Goal: Find contact information: Find contact information

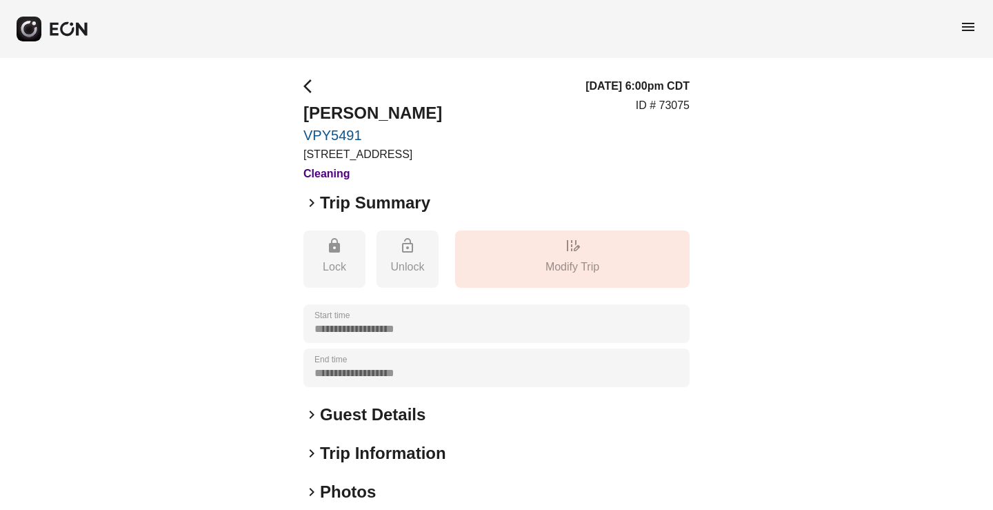
click at [29, 30] on rect "button" at bounding box center [29, 29] width 25 height 25
click at [304, 90] on span "arrow_back_ios" at bounding box center [311, 86] width 17 height 17
click at [378, 405] on h2 "Guest Details" at bounding box center [372, 414] width 105 height 22
click at [310, 85] on span "arrow_back_ios" at bounding box center [311, 86] width 17 height 17
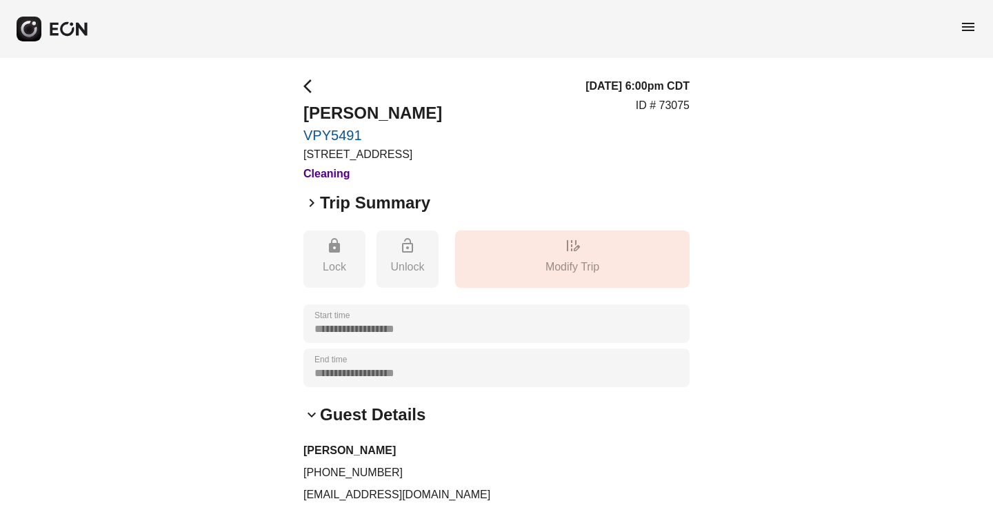
click at [310, 85] on span "arrow_back_ios" at bounding box center [311, 86] width 17 height 17
click at [969, 30] on span "menu" at bounding box center [968, 27] width 17 height 17
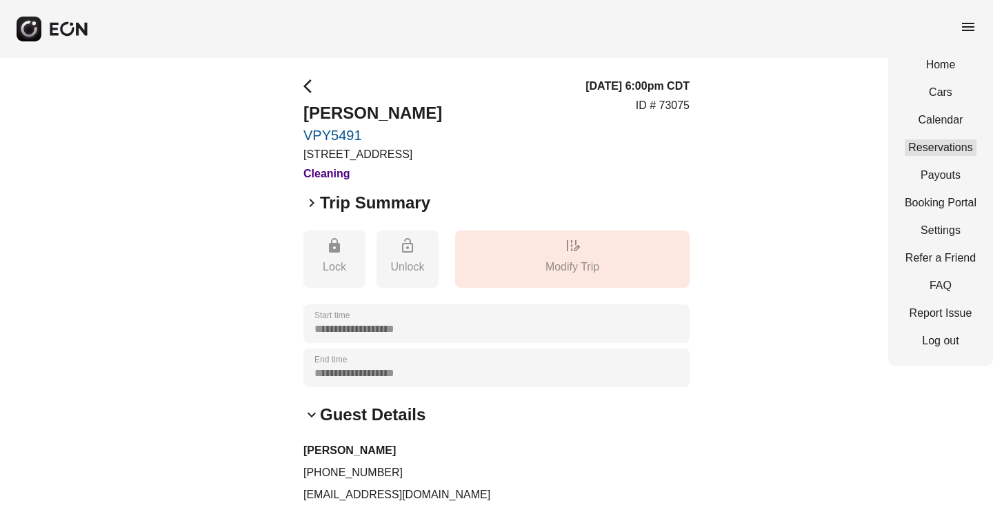
click at [939, 144] on link "Reservations" at bounding box center [941, 147] width 72 height 17
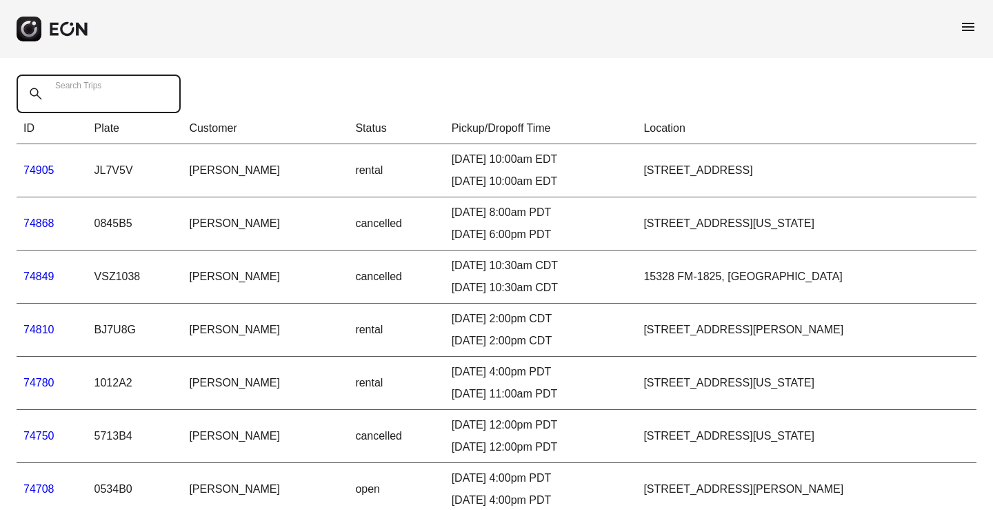
click at [46, 93] on Trips "Search Trips" at bounding box center [99, 93] width 164 height 39
paste Trips "********"
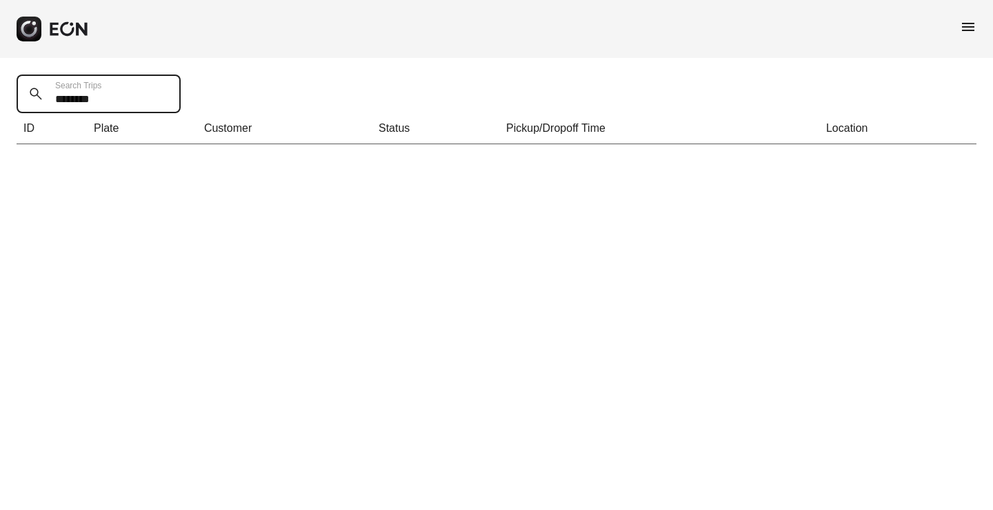
drag, startPoint x: 76, startPoint y: 98, endPoint x: 52, endPoint y: 98, distance: 24.1
click at [52, 98] on Trips "********" at bounding box center [99, 93] width 164 height 39
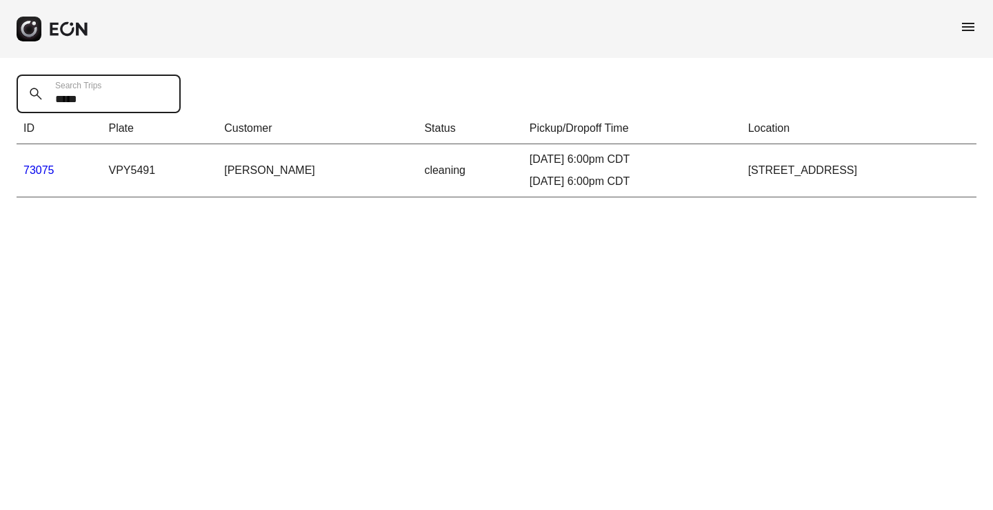
type Trips "*****"
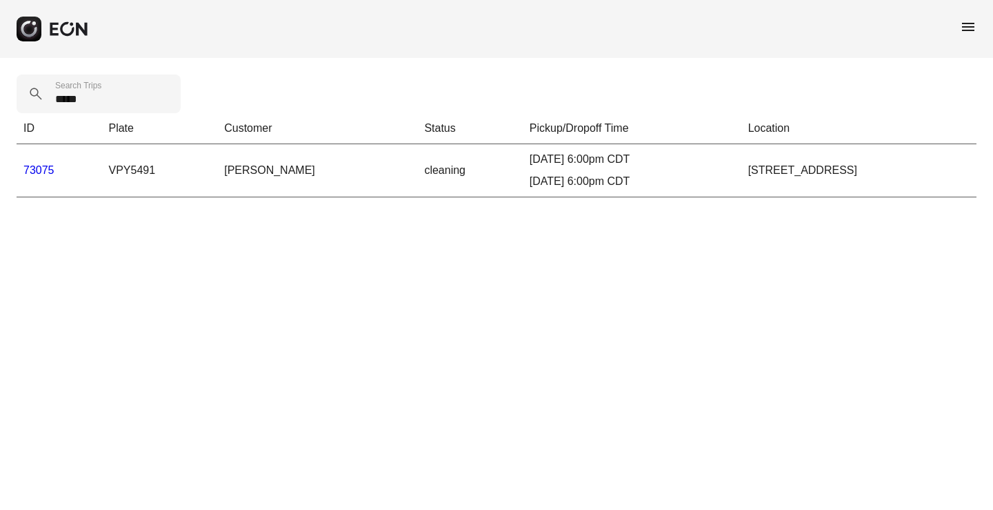
click at [177, 165] on td "VPY5491" at bounding box center [159, 170] width 116 height 53
click at [616, 168] on div "[DATE] 6:00pm CDT [DATE] 6:00pm CDT" at bounding box center [632, 170] width 205 height 39
click at [32, 172] on link "73075" at bounding box center [38, 170] width 31 height 12
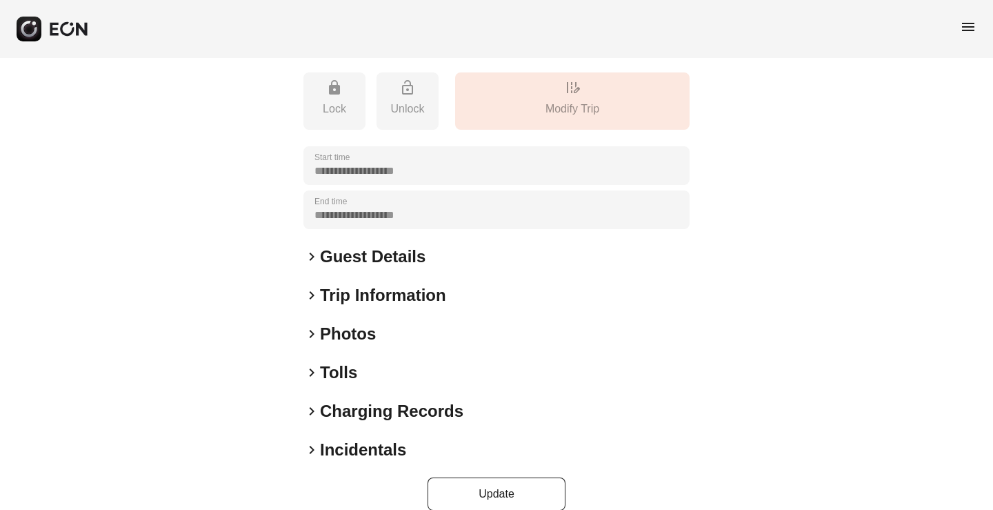
scroll to position [179, 0]
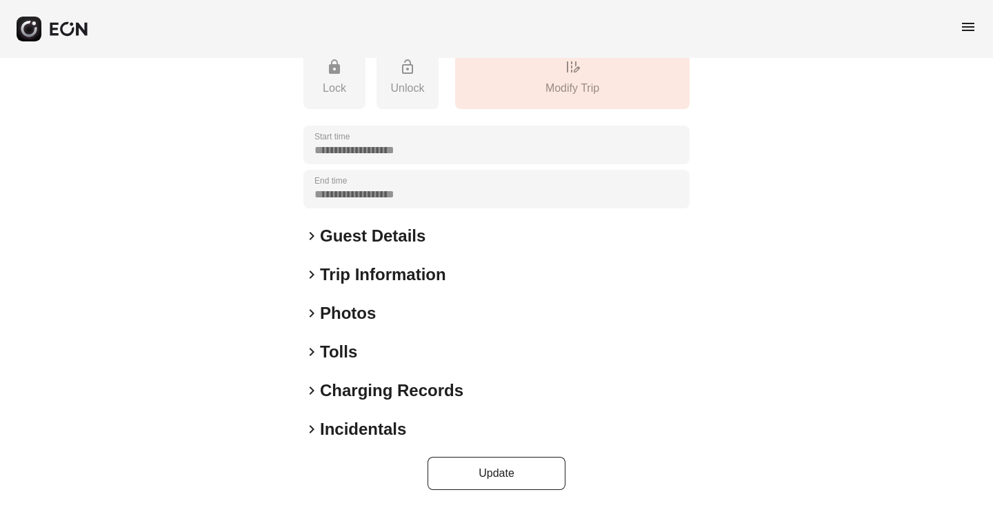
click at [396, 232] on h2 "Guest Details" at bounding box center [372, 236] width 105 height 22
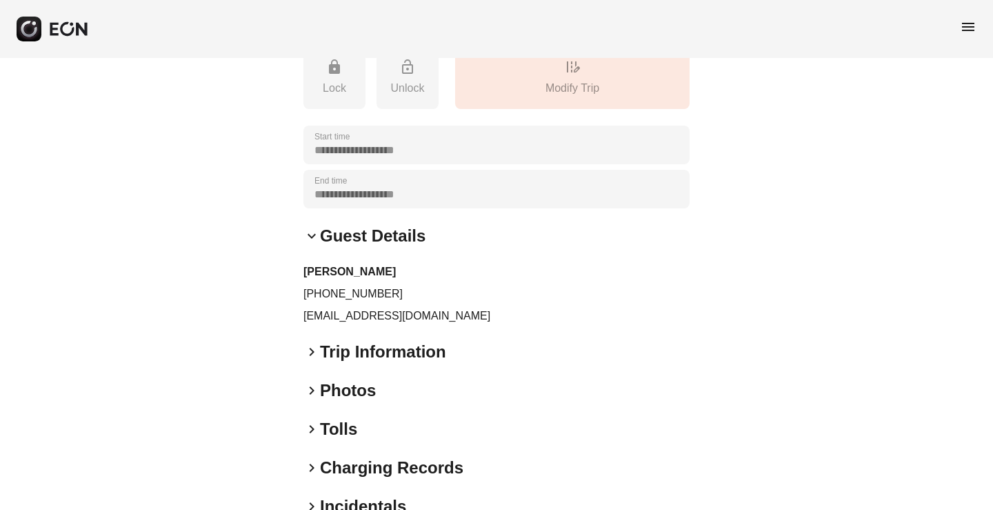
drag, startPoint x: 303, startPoint y: 267, endPoint x: 410, endPoint y: 278, distance: 107.4
click at [410, 278] on div "**********" at bounding box center [496, 232] width 993 height 707
copy h3 "[PERSON_NAME]"
click at [410, 278] on h3 "[PERSON_NAME]" at bounding box center [496, 271] width 386 height 17
drag, startPoint x: 378, startPoint y: 292, endPoint x: 301, endPoint y: 292, distance: 77.2
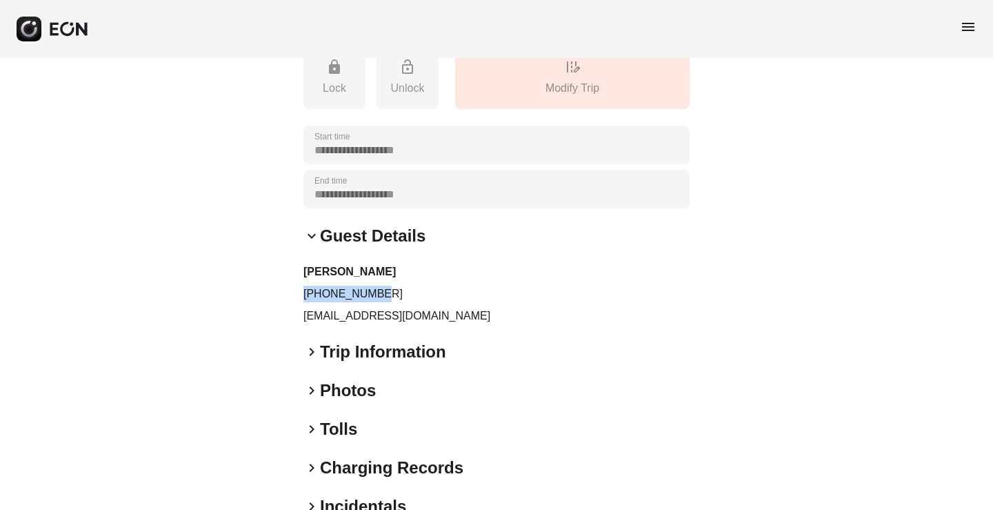
click at [301, 292] on div "**********" at bounding box center [496, 232] width 993 height 707
copy p "[PHONE_NUMBER]"
click at [403, 280] on div "[PERSON_NAME] [PHONE_NUMBER] [EMAIL_ADDRESS][DOMAIN_NAME]" at bounding box center [496, 293] width 386 height 61
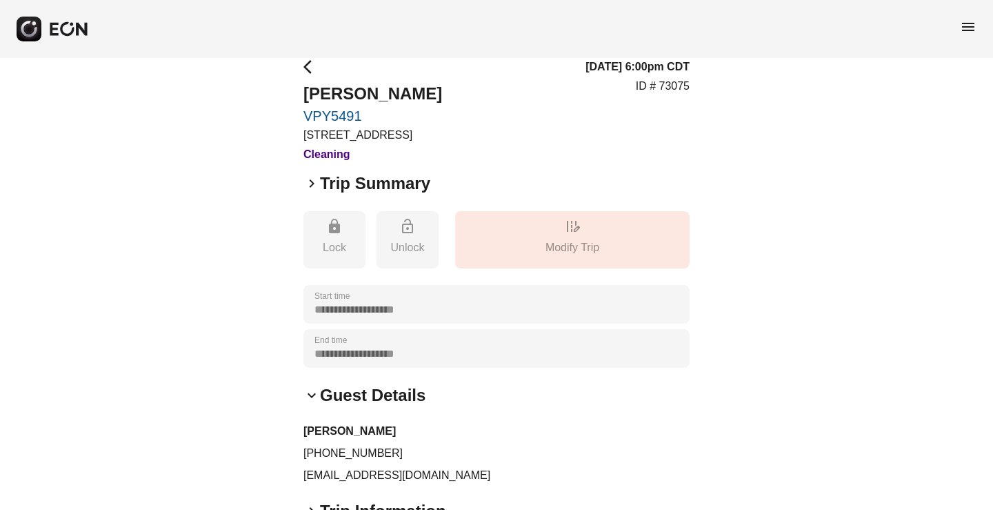
scroll to position [0, 0]
